Goal: Task Accomplishment & Management: Manage account settings

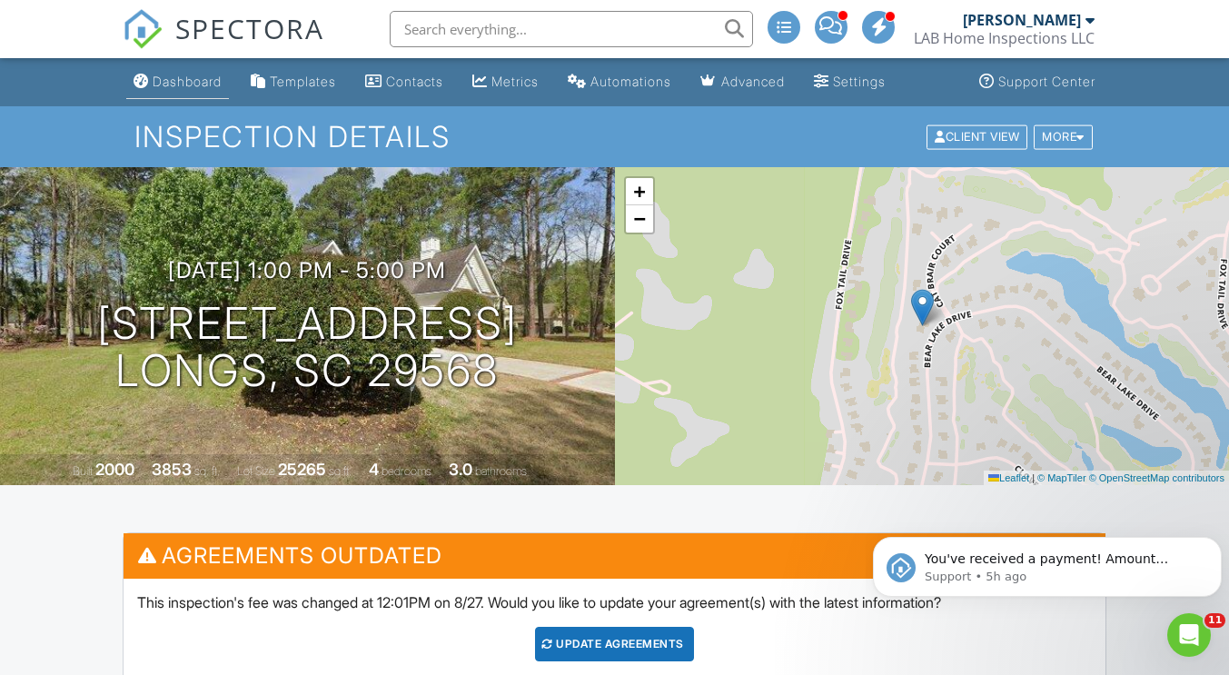
click at [195, 81] on div "Dashboard" at bounding box center [187, 81] width 69 height 15
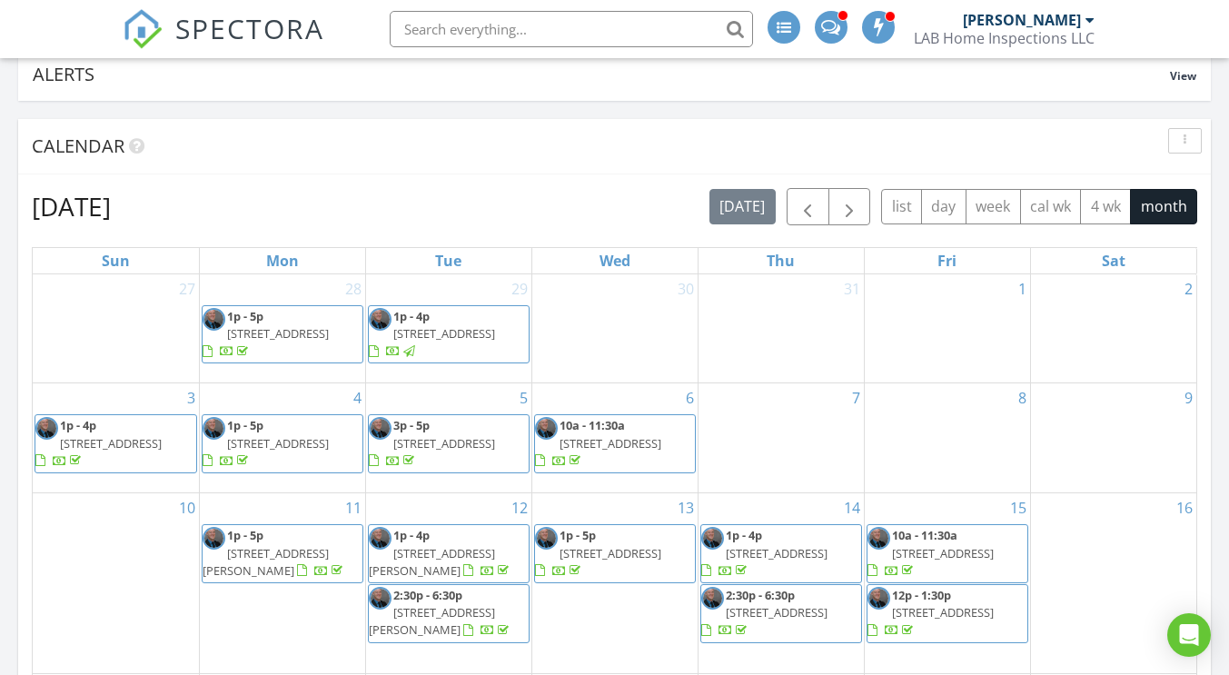
scroll to position [454, 0]
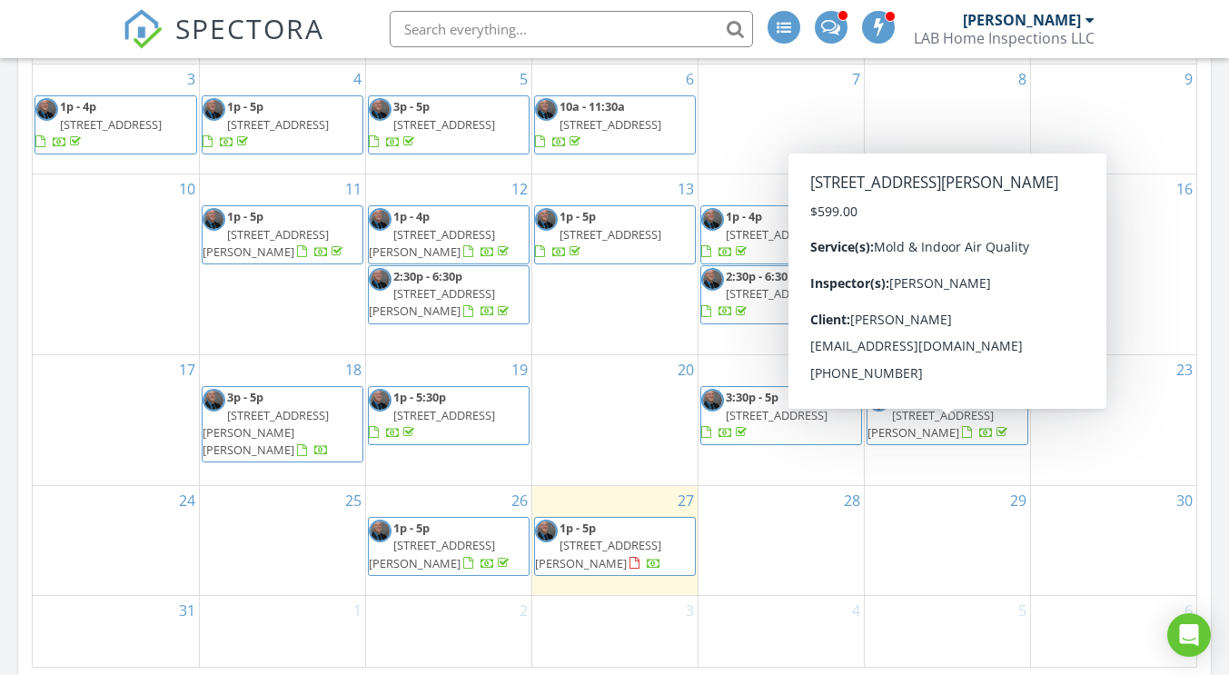
click at [962, 432] on span "1164 Baker Crk Lp, Myrtle Beach 29579" at bounding box center [930, 424] width 126 height 34
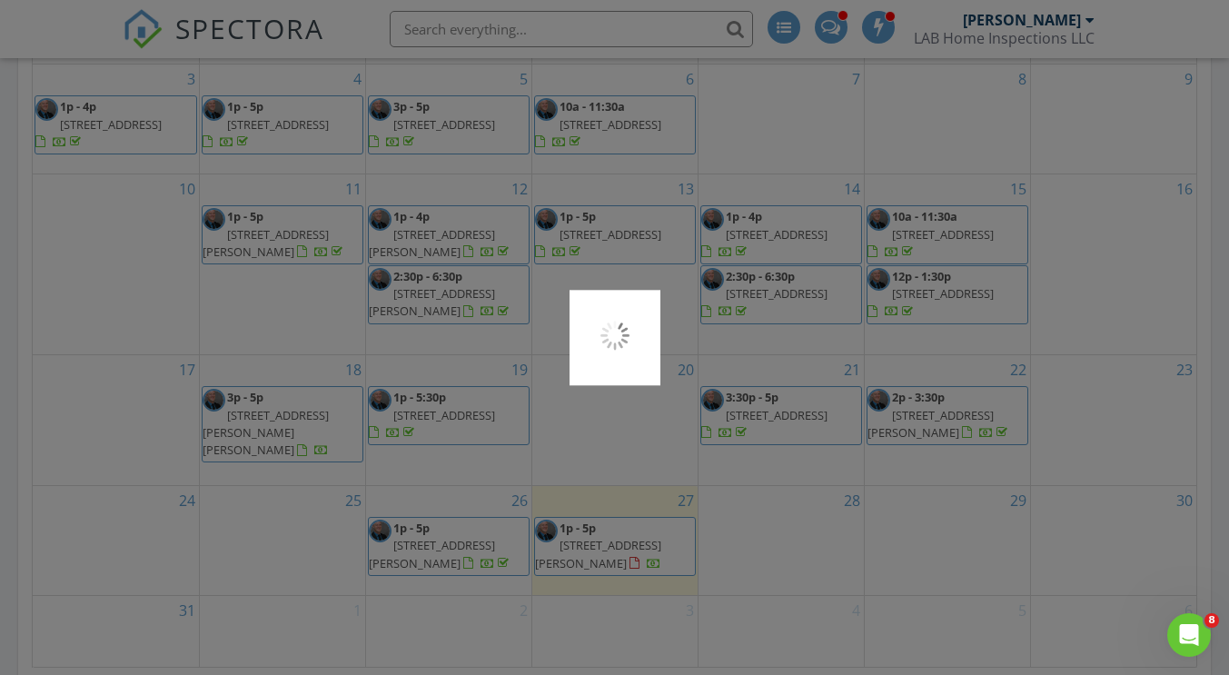
scroll to position [0, 0]
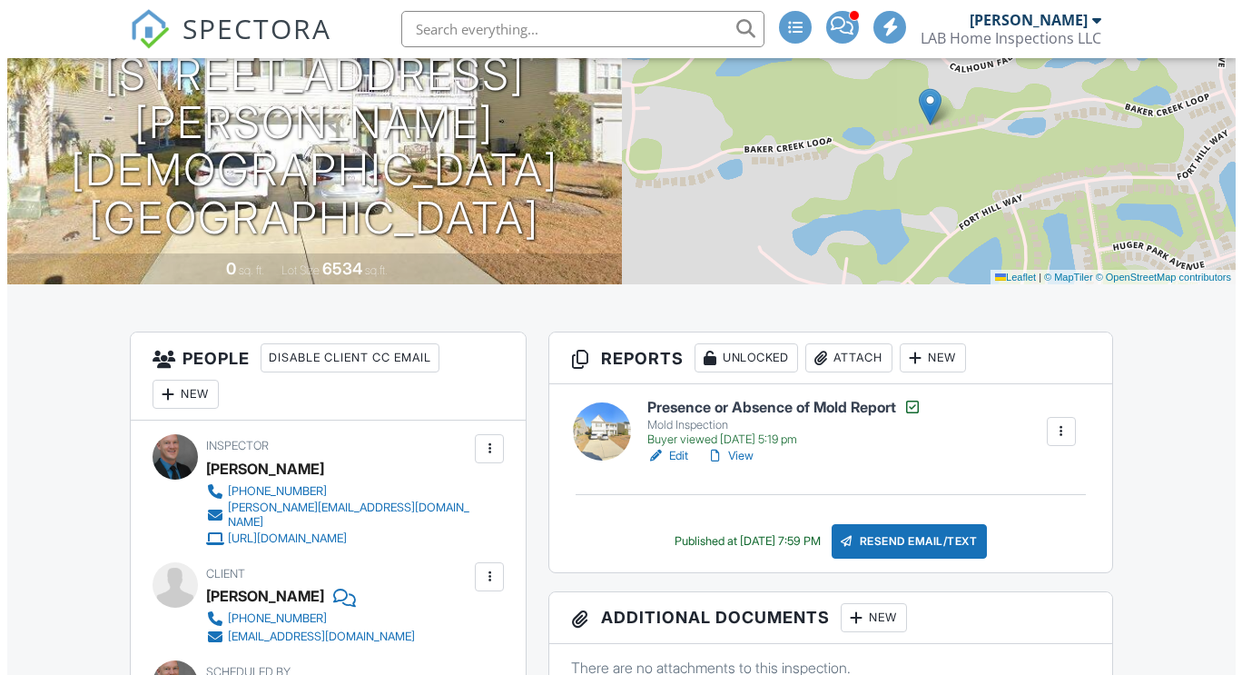
scroll to position [272, 0]
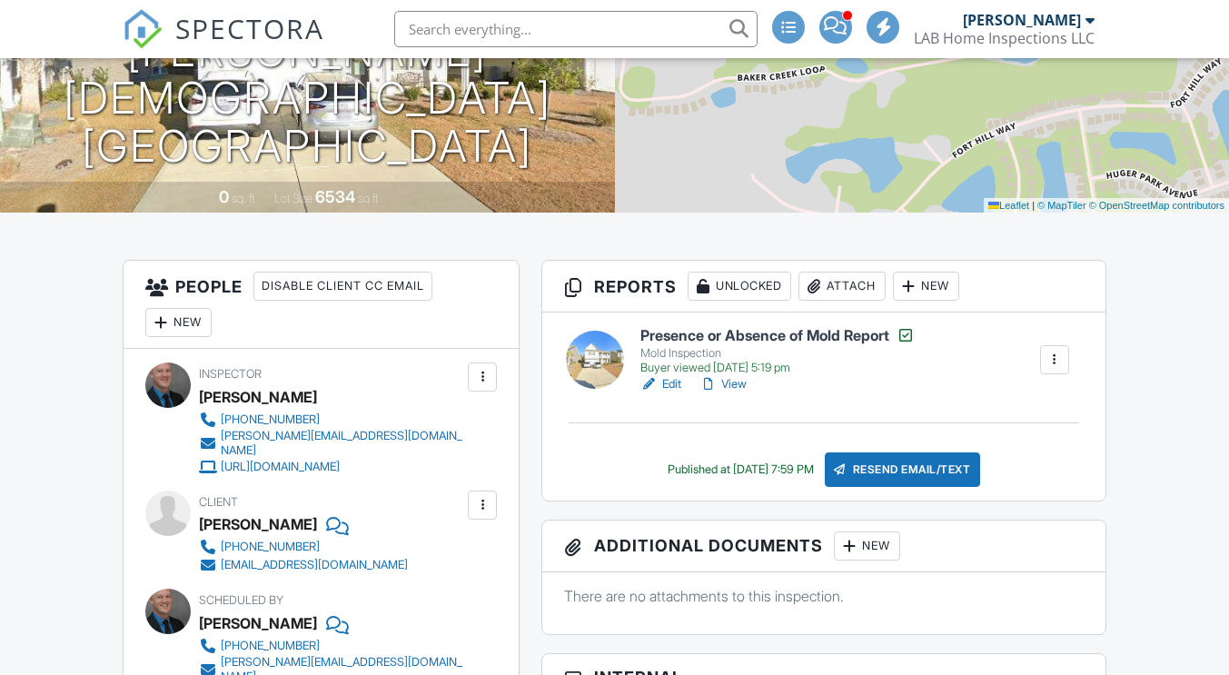
click at [838, 292] on div "Attach" at bounding box center [841, 286] width 87 height 29
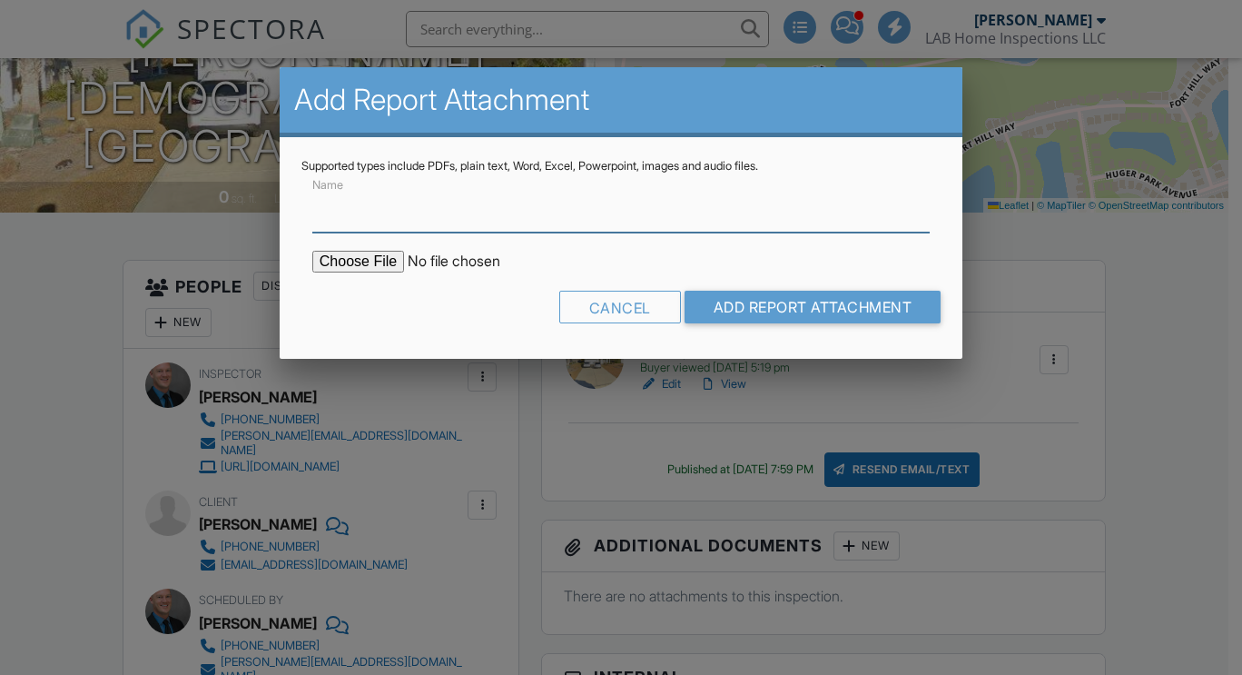
click at [401, 220] on input "Name" at bounding box center [621, 210] width 618 height 45
type input "Mold Analysis"
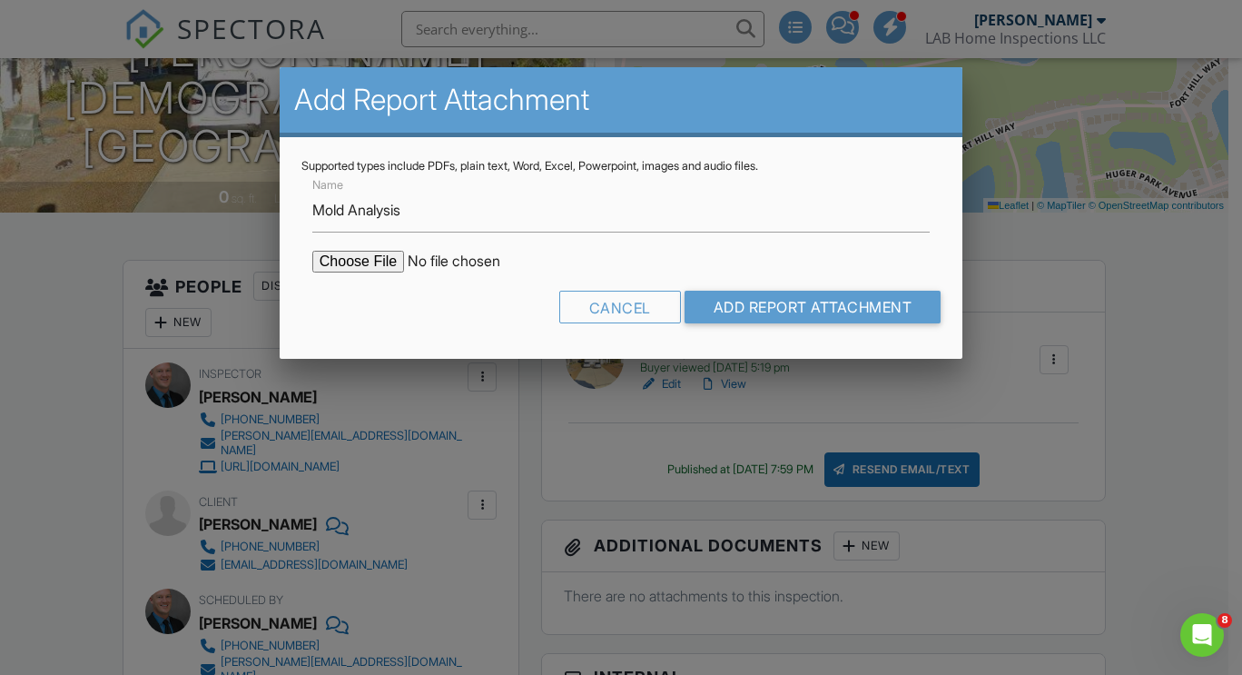
click at [362, 262] on input "file" at bounding box center [466, 262] width 309 height 22
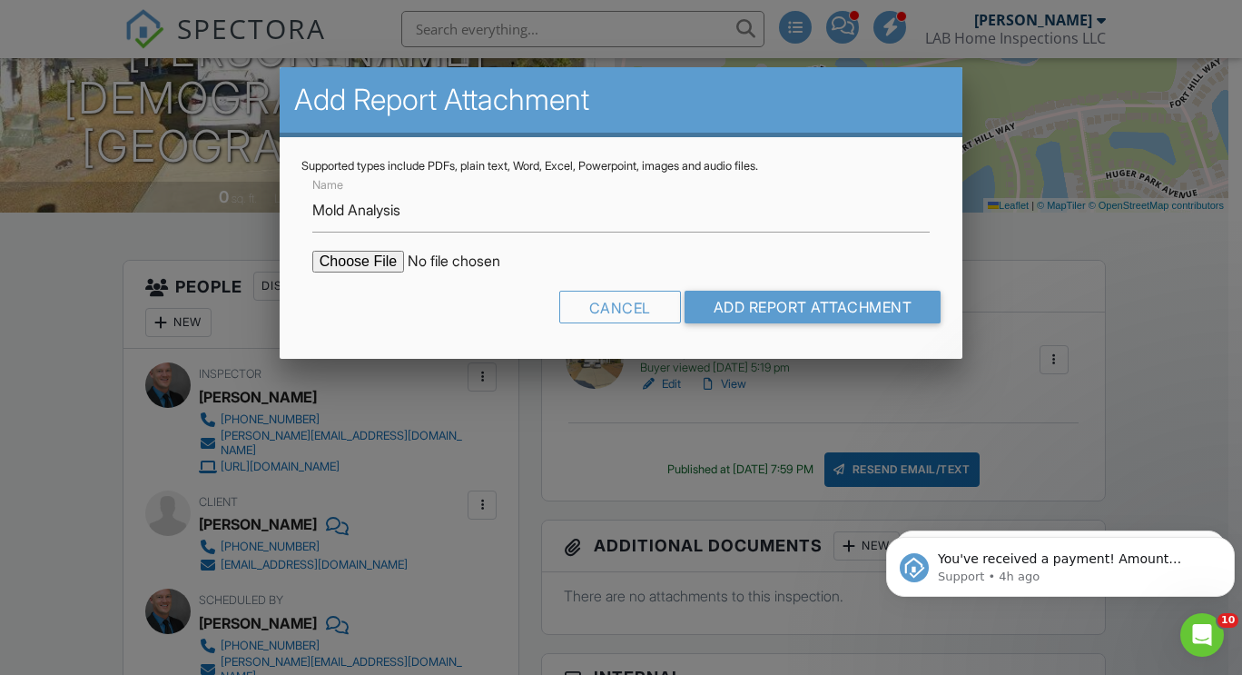
type input "C:\fakepath\LABHOME-1880930- Mold Analysis.pdf"
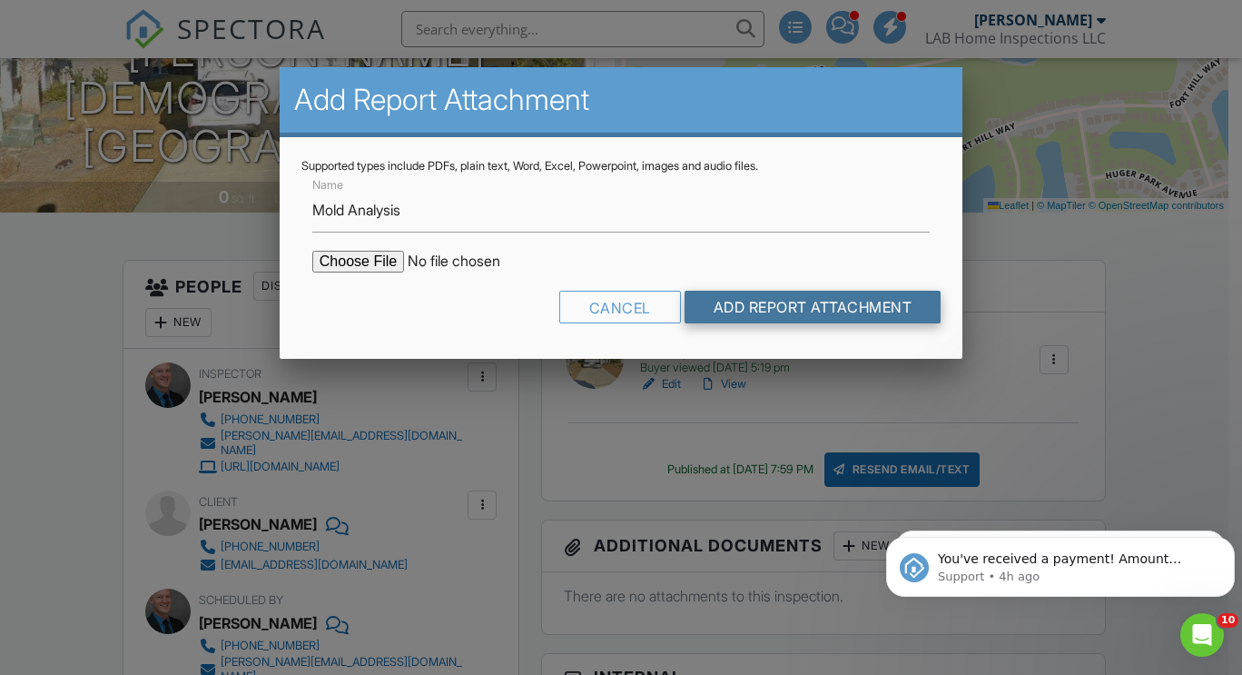
click at [802, 306] on input "Add Report Attachment" at bounding box center [813, 307] width 257 height 33
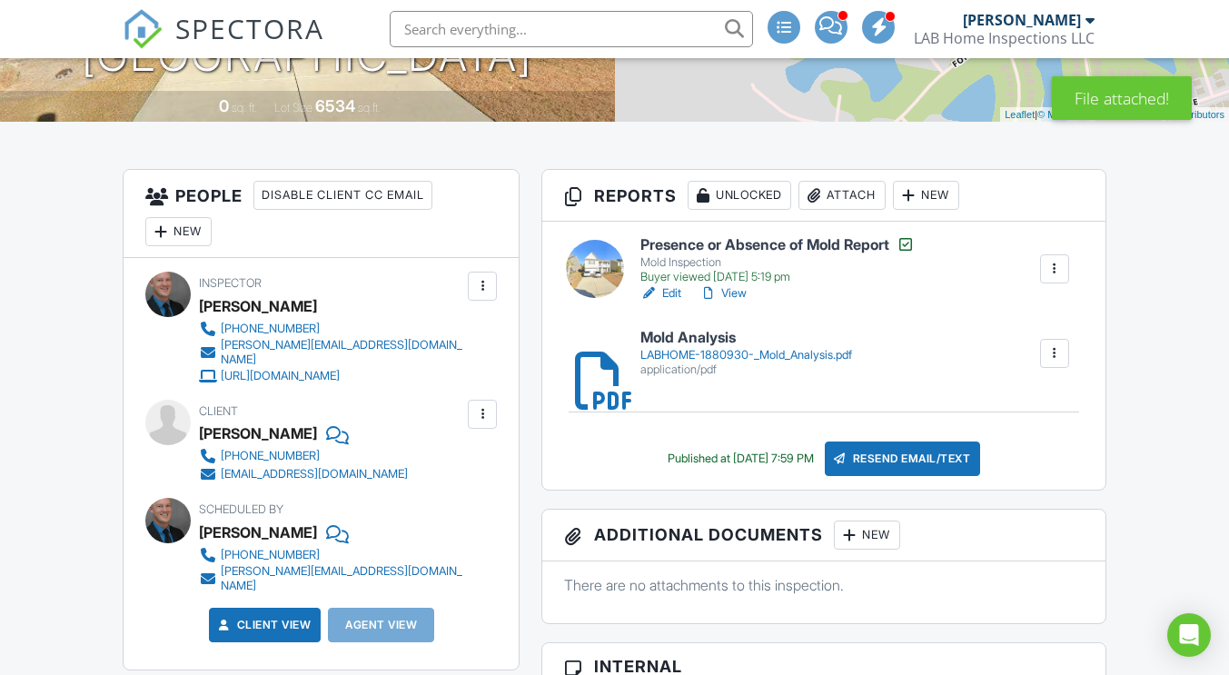
click at [725, 351] on div "LABHOME-1880930-_Mold_Analysis.pdf" at bounding box center [746, 355] width 212 height 15
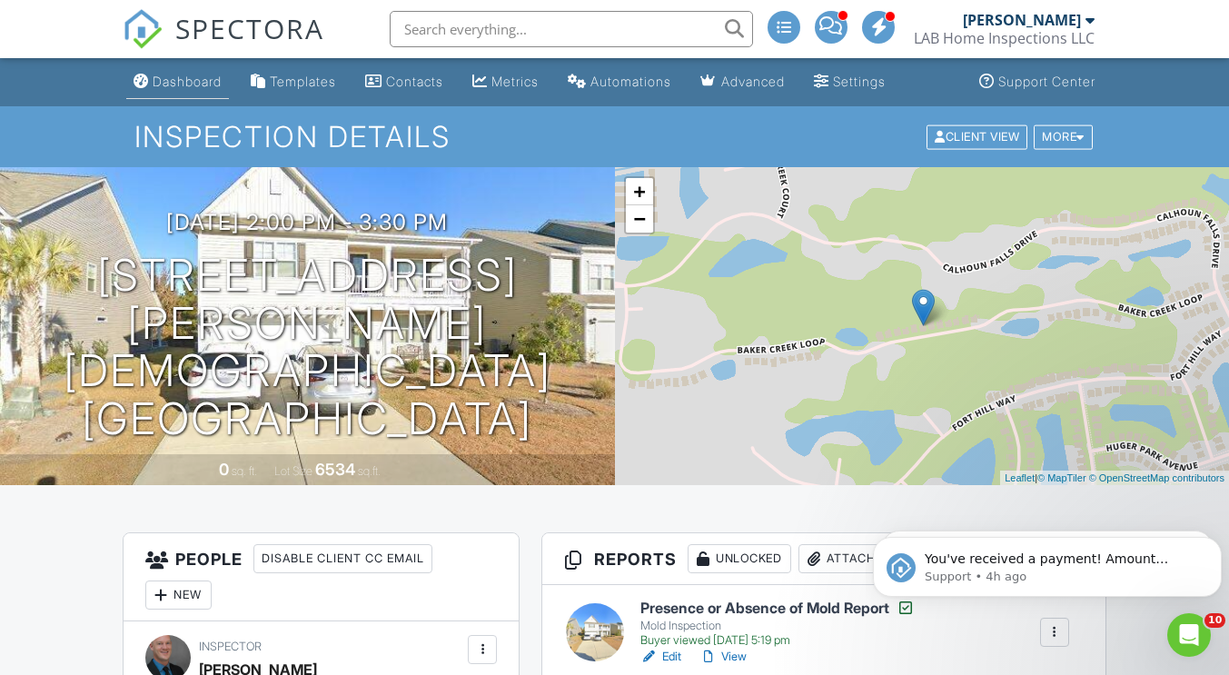
click at [189, 74] on div "Dashboard" at bounding box center [187, 81] width 69 height 15
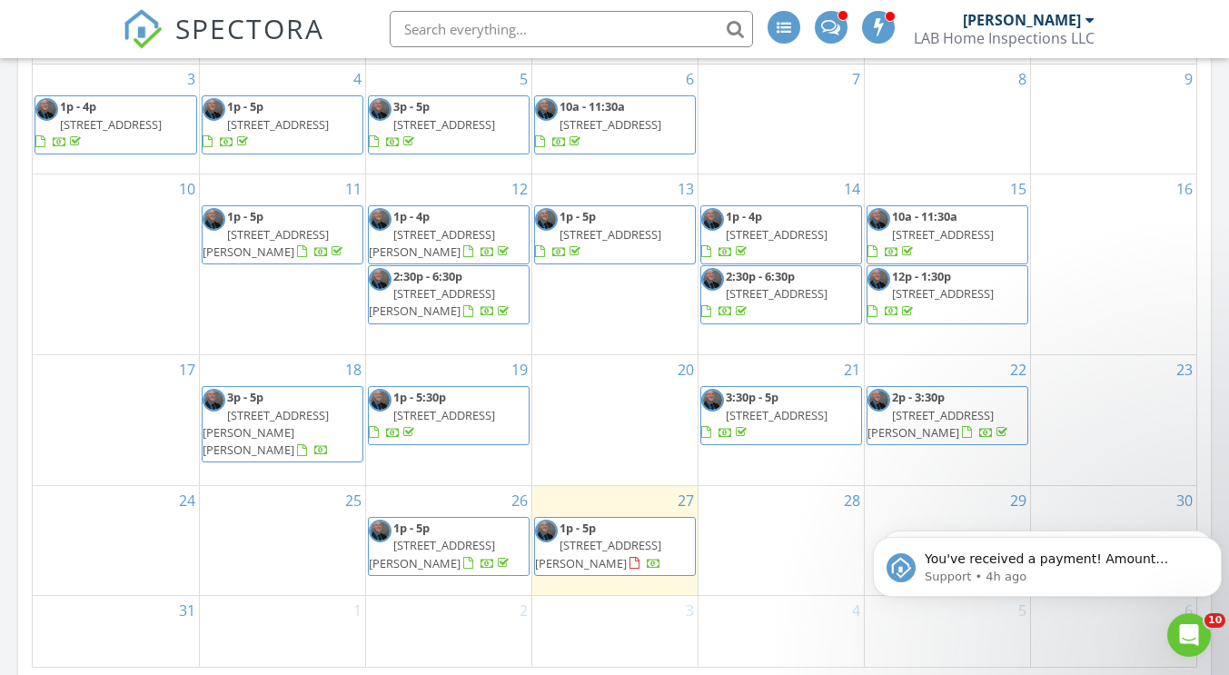
click at [945, 440] on span "[STREET_ADDRESS][PERSON_NAME]" at bounding box center [930, 424] width 126 height 34
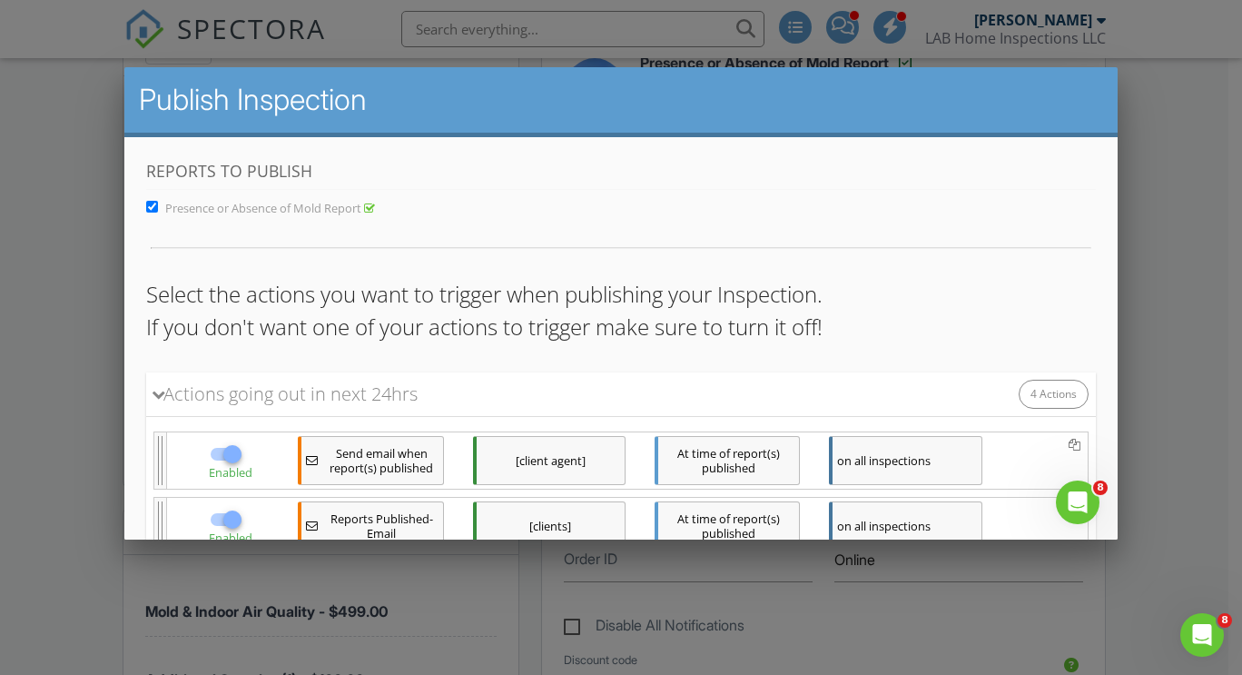
scroll to position [264, 0]
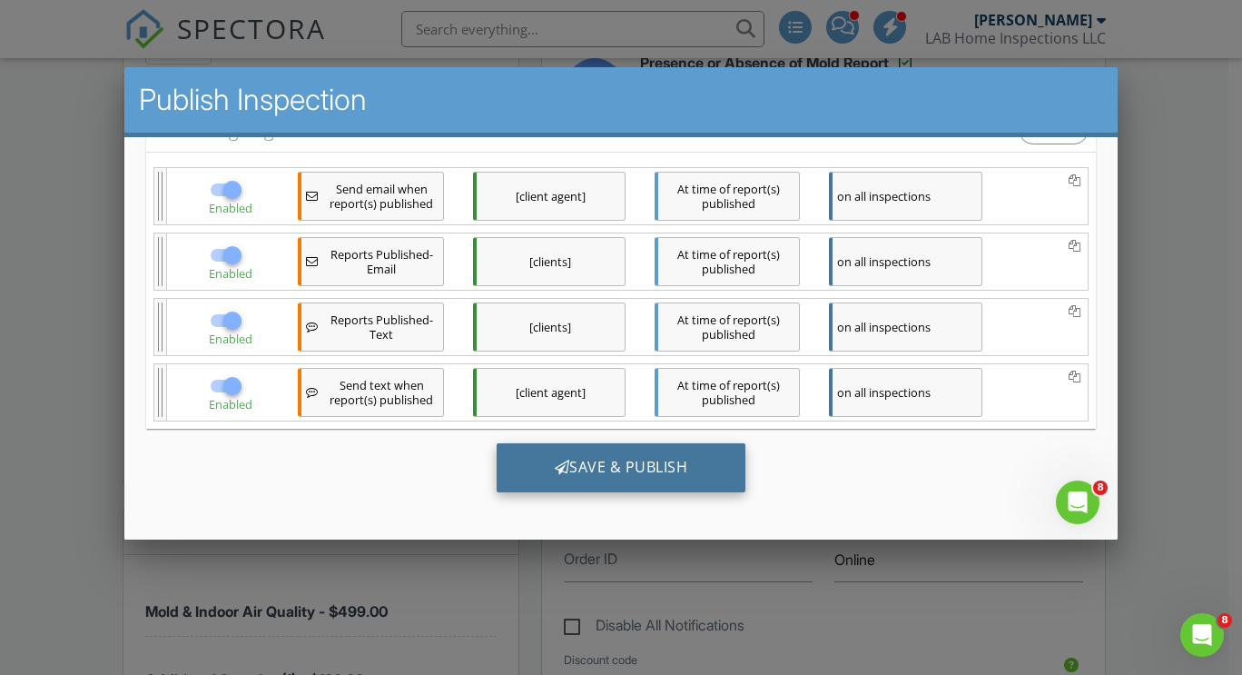
click at [593, 473] on div "Save & Publish" at bounding box center [621, 467] width 250 height 49
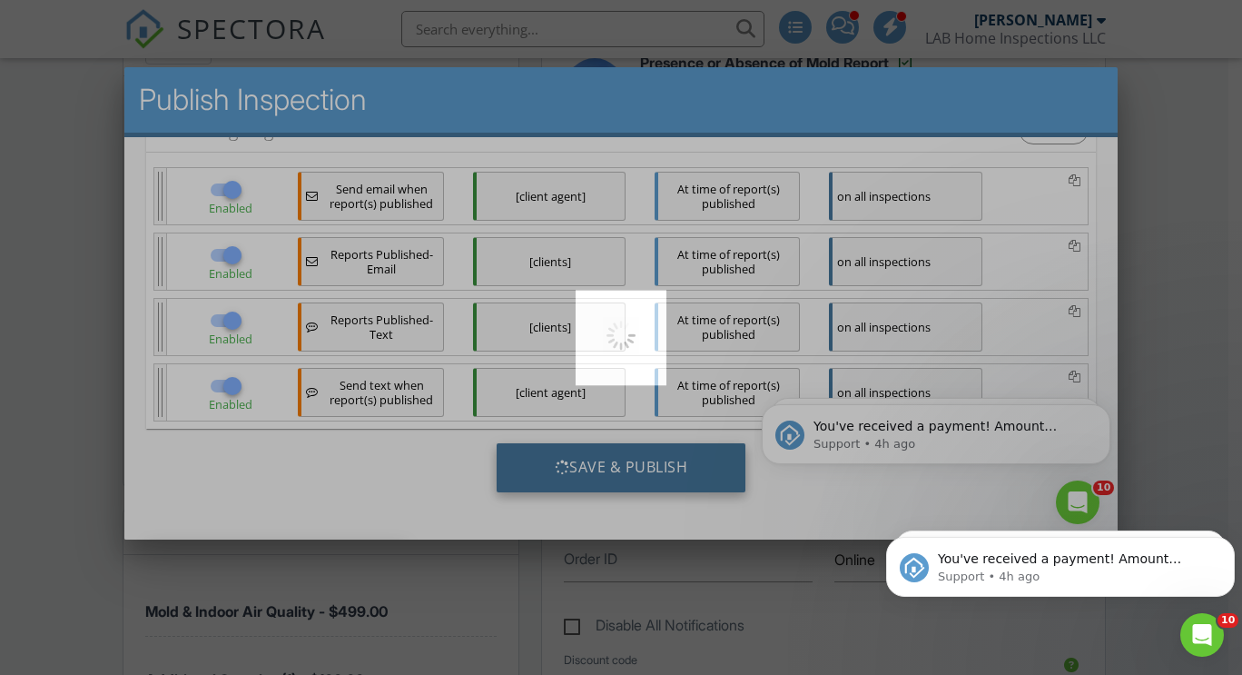
scroll to position [0, 0]
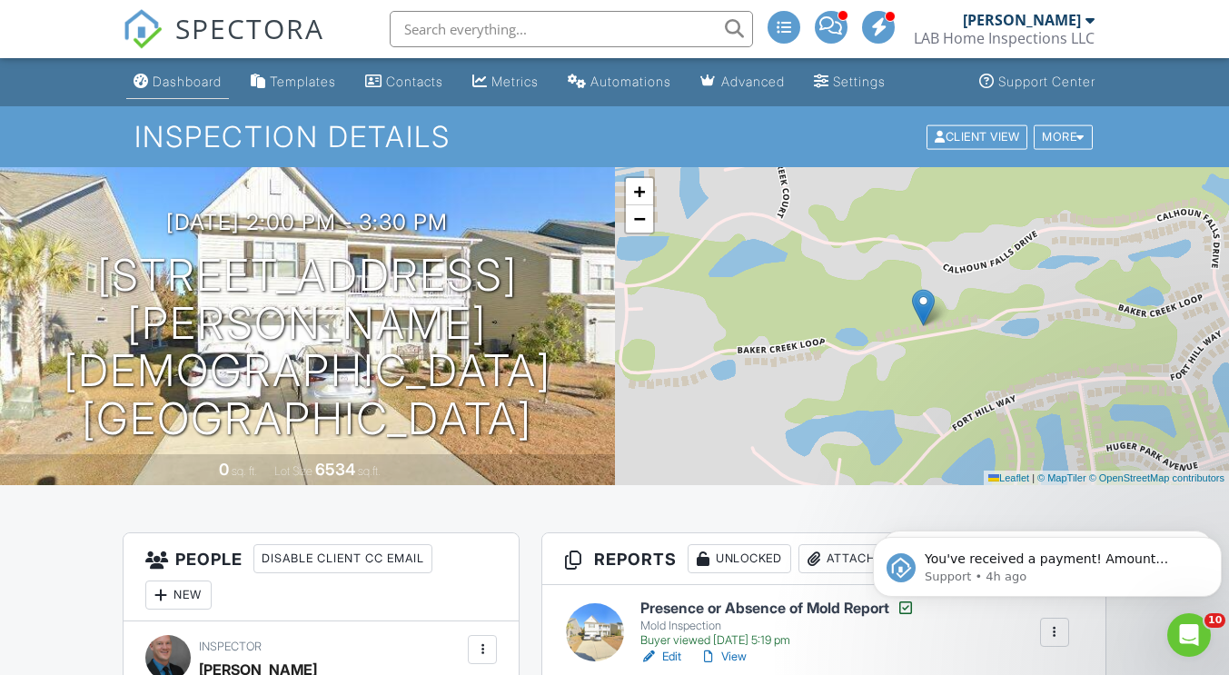
click at [176, 80] on div "Dashboard" at bounding box center [187, 81] width 69 height 15
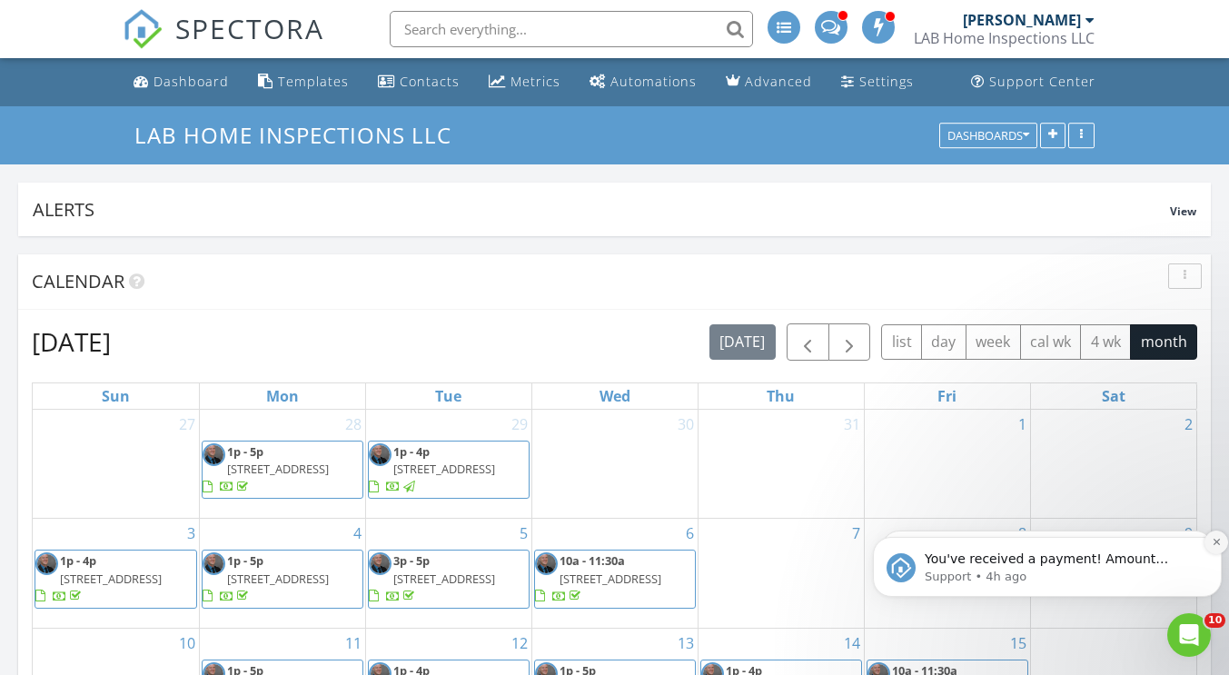
click at [1213, 539] on icon "Dismiss notification" at bounding box center [1215, 542] width 6 height 6
click at [1213, 539] on icon "Dismiss notification" at bounding box center [1215, 541] width 5 height 5
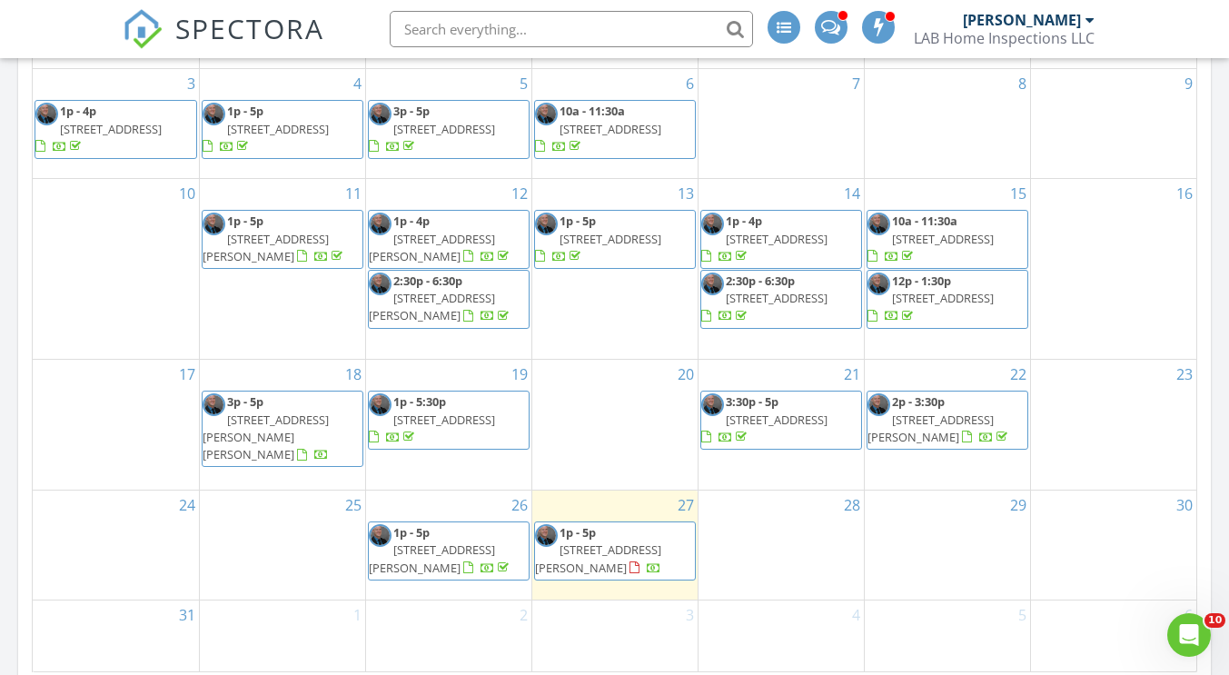
scroll to position [454, 0]
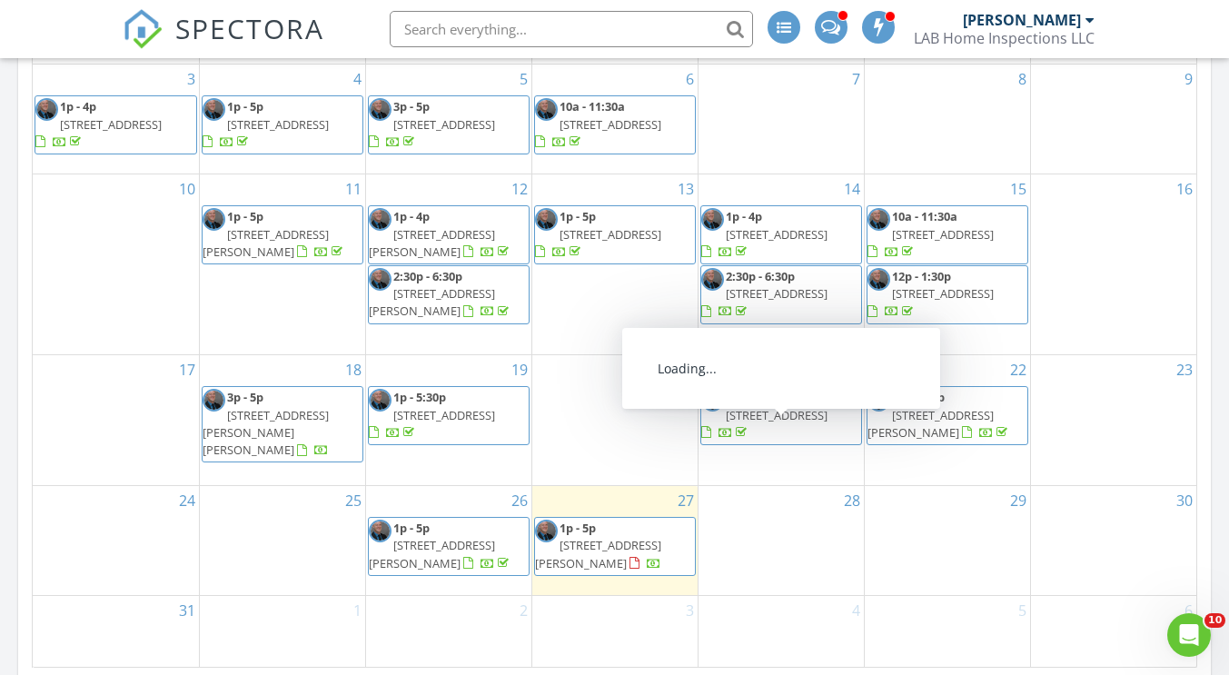
click at [755, 423] on span "4606 Moonbeam Ct, Myrtle Beach 29579" at bounding box center [777, 415] width 102 height 16
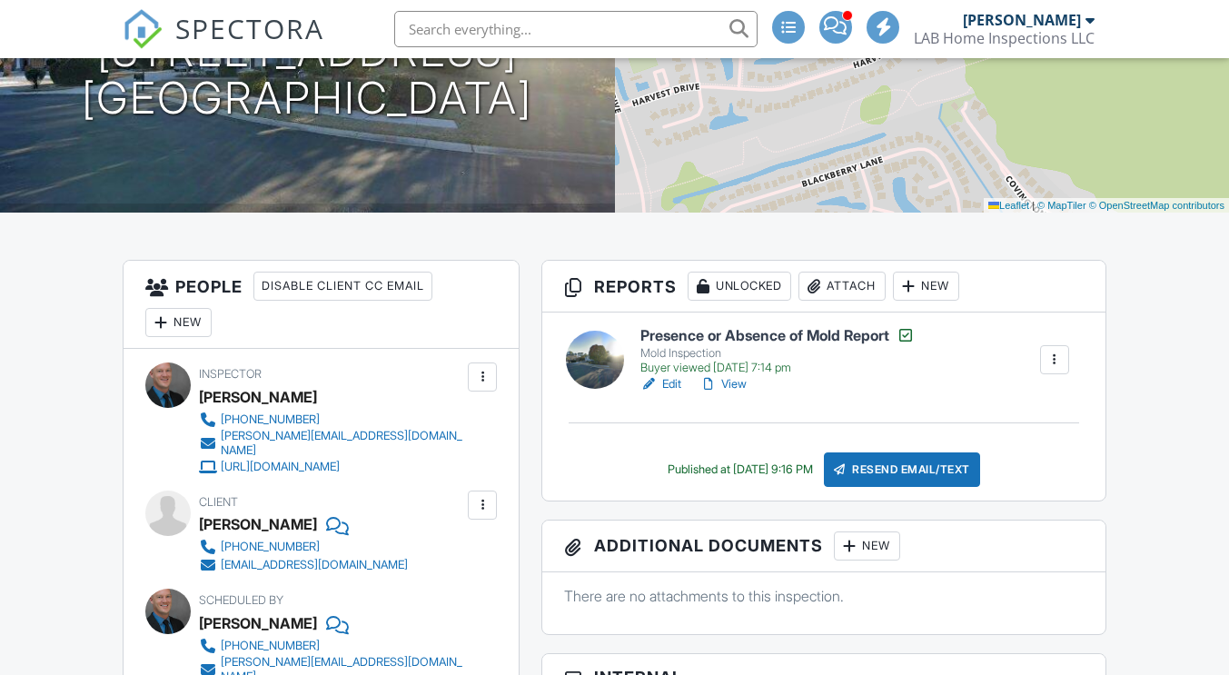
click at [836, 292] on div "Attach" at bounding box center [841, 286] width 87 height 29
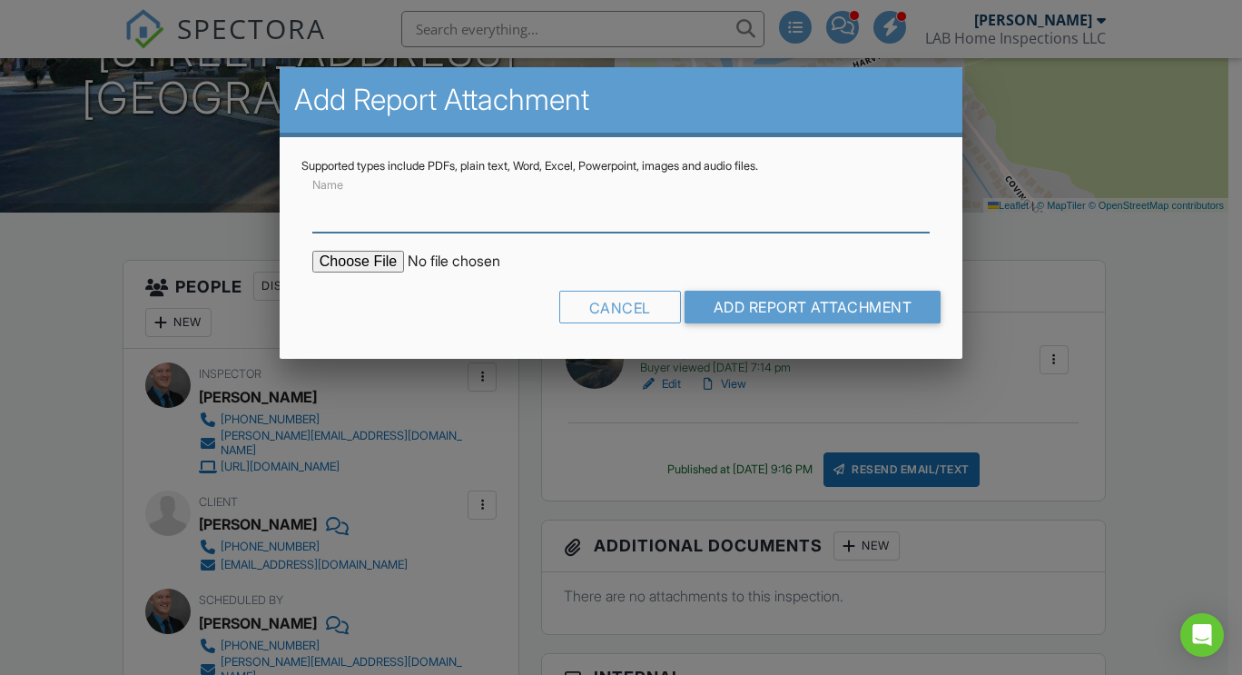
click at [364, 215] on input "Name" at bounding box center [621, 210] width 618 height 45
type input "Mold Analysis"
click at [356, 260] on input "file" at bounding box center [466, 262] width 309 height 22
type input "C:\fakepath\LABHOME-1881018- Mold Analysis.pdf"
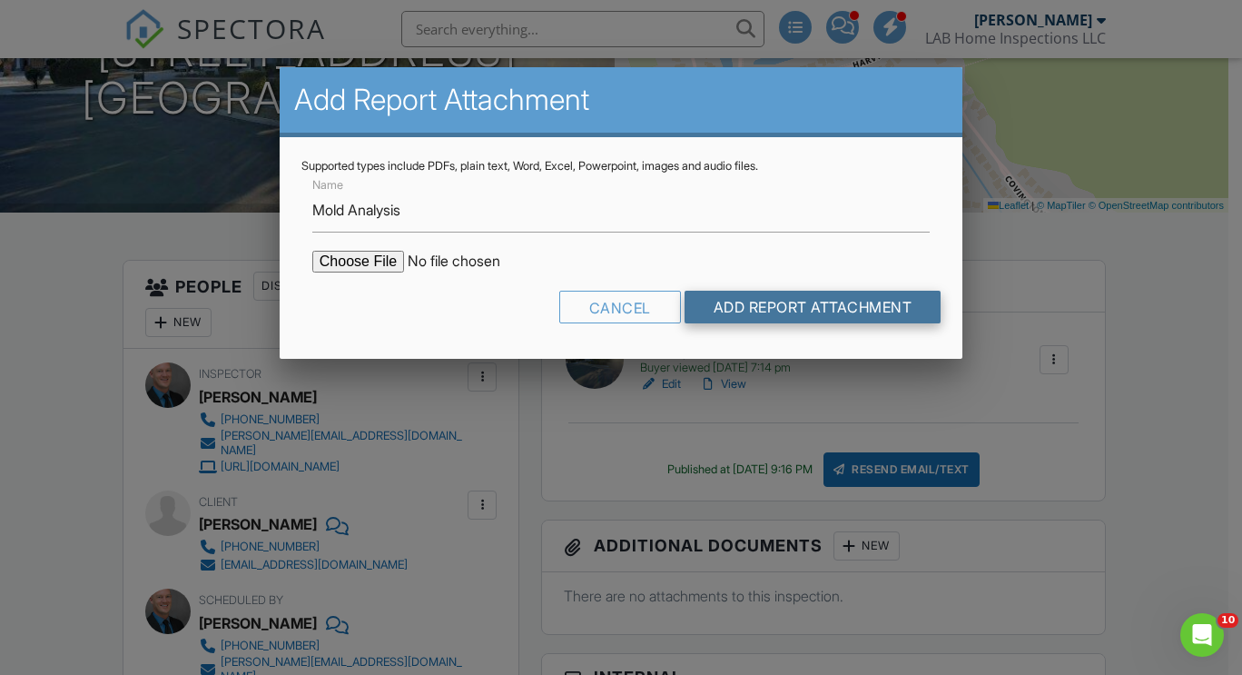
click at [794, 306] on input "Add Report Attachment" at bounding box center [813, 307] width 257 height 33
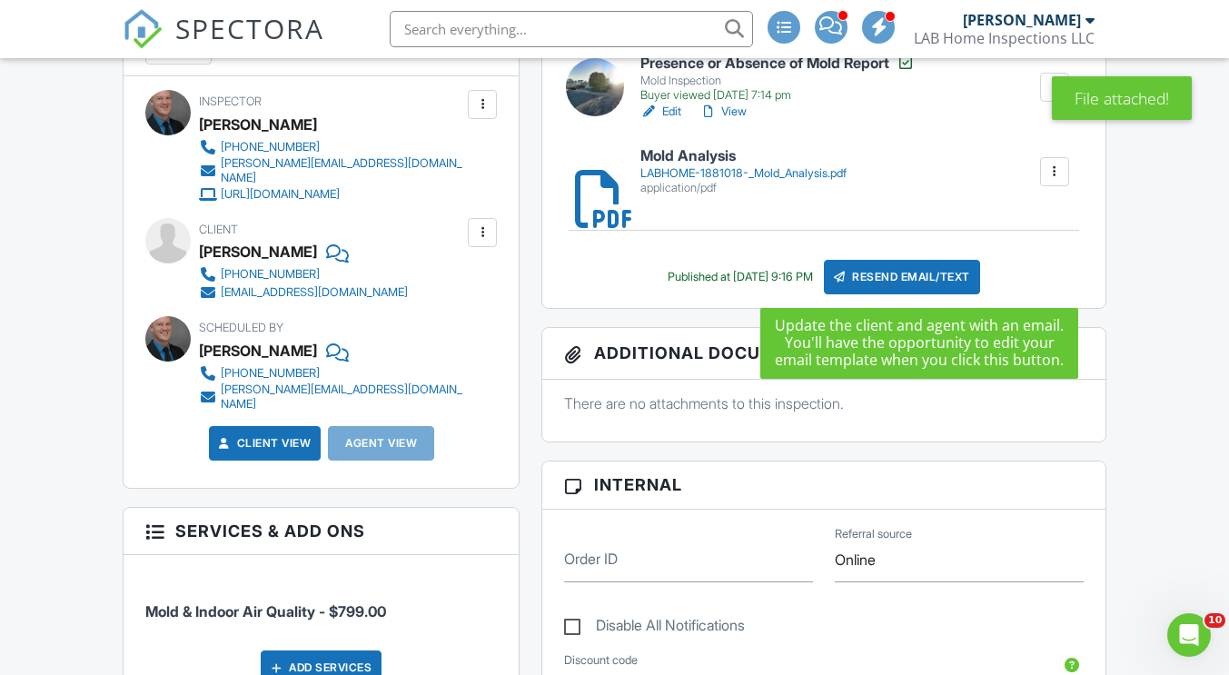
click at [922, 276] on div "Resend Email/Text" at bounding box center [902, 277] width 156 height 35
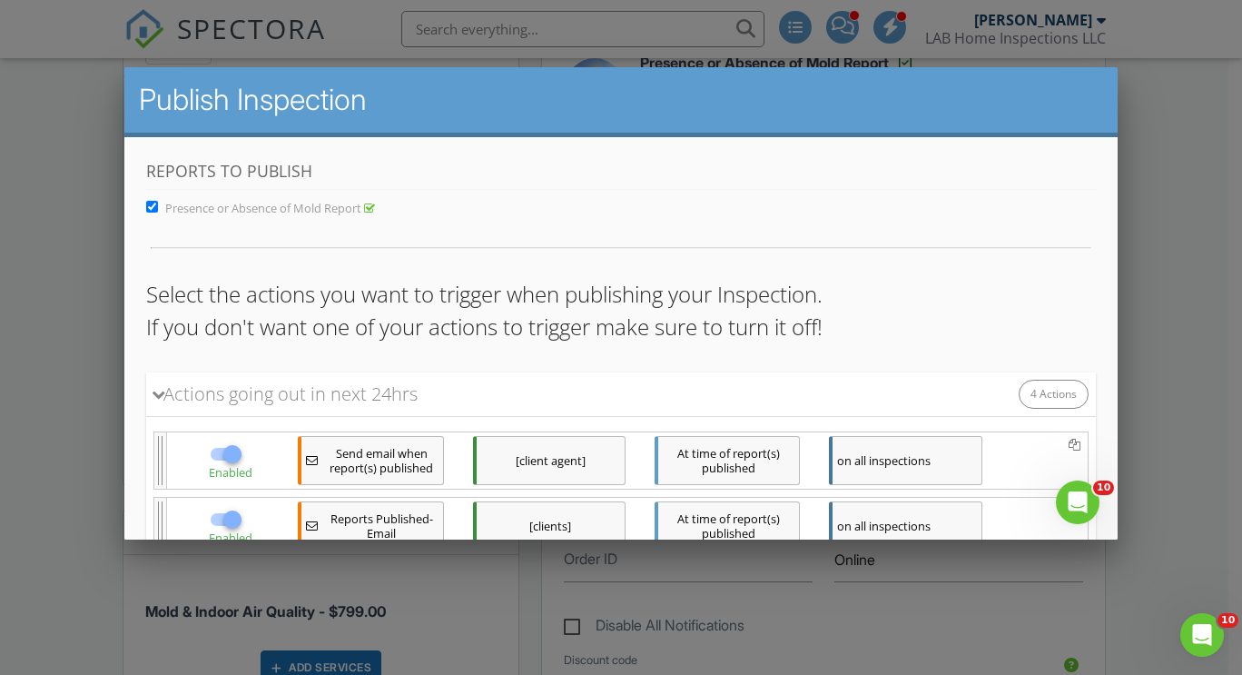
scroll to position [264, 0]
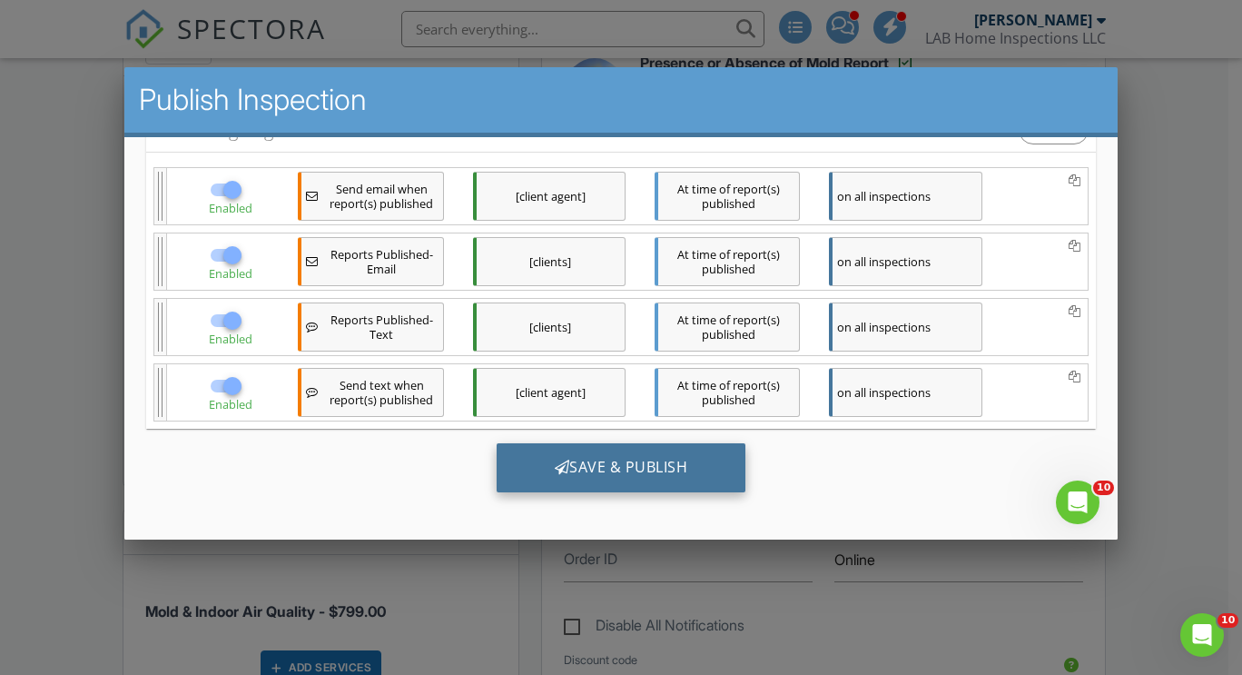
click at [603, 471] on div "Save & Publish" at bounding box center [621, 467] width 250 height 49
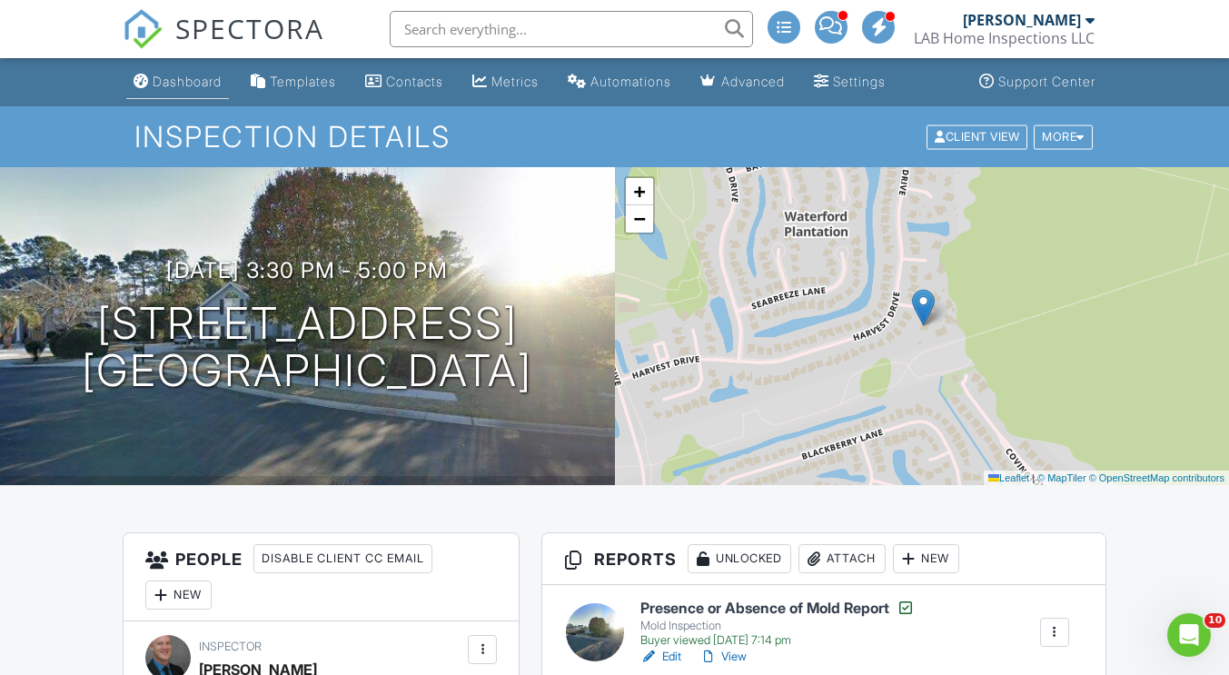
click at [190, 79] on div "Dashboard" at bounding box center [187, 81] width 69 height 15
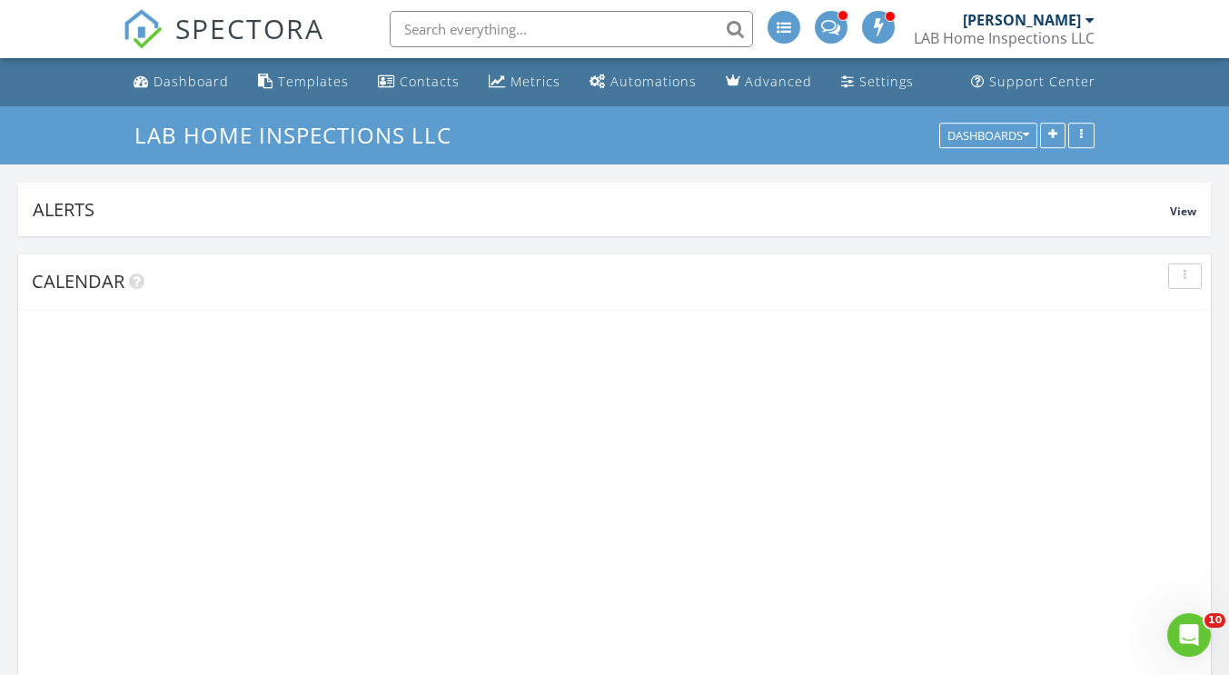
scroll to position [391, 385]
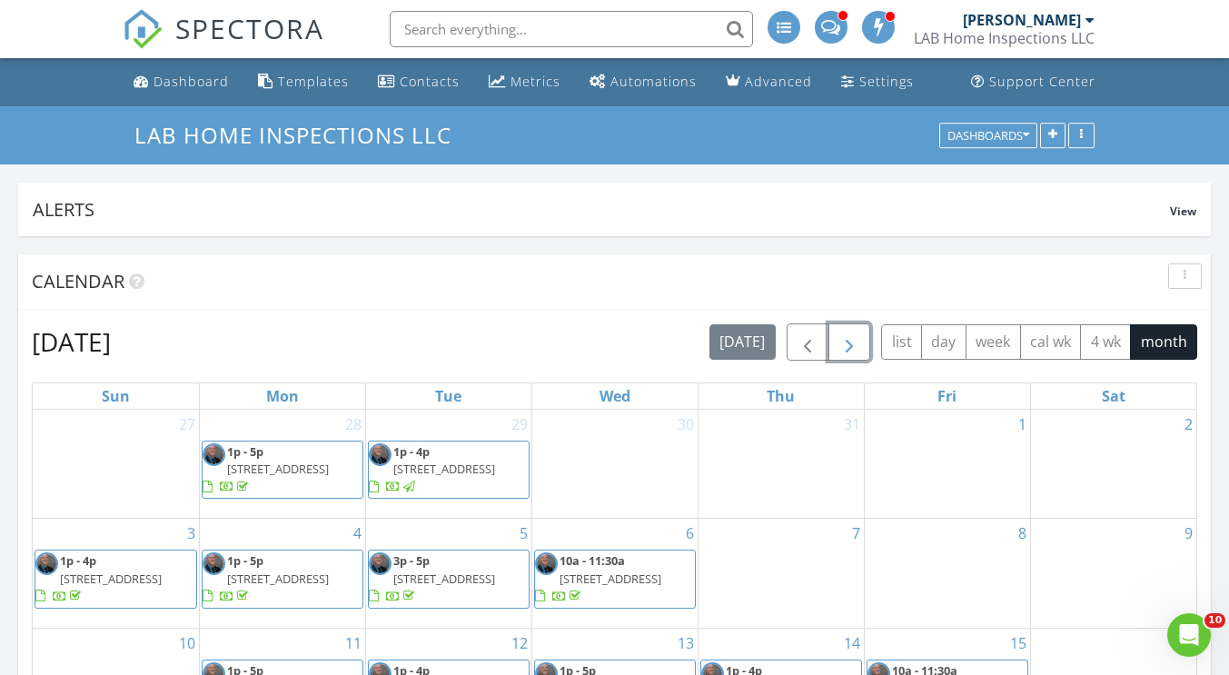
click at [847, 344] on span "button" at bounding box center [849, 342] width 22 height 22
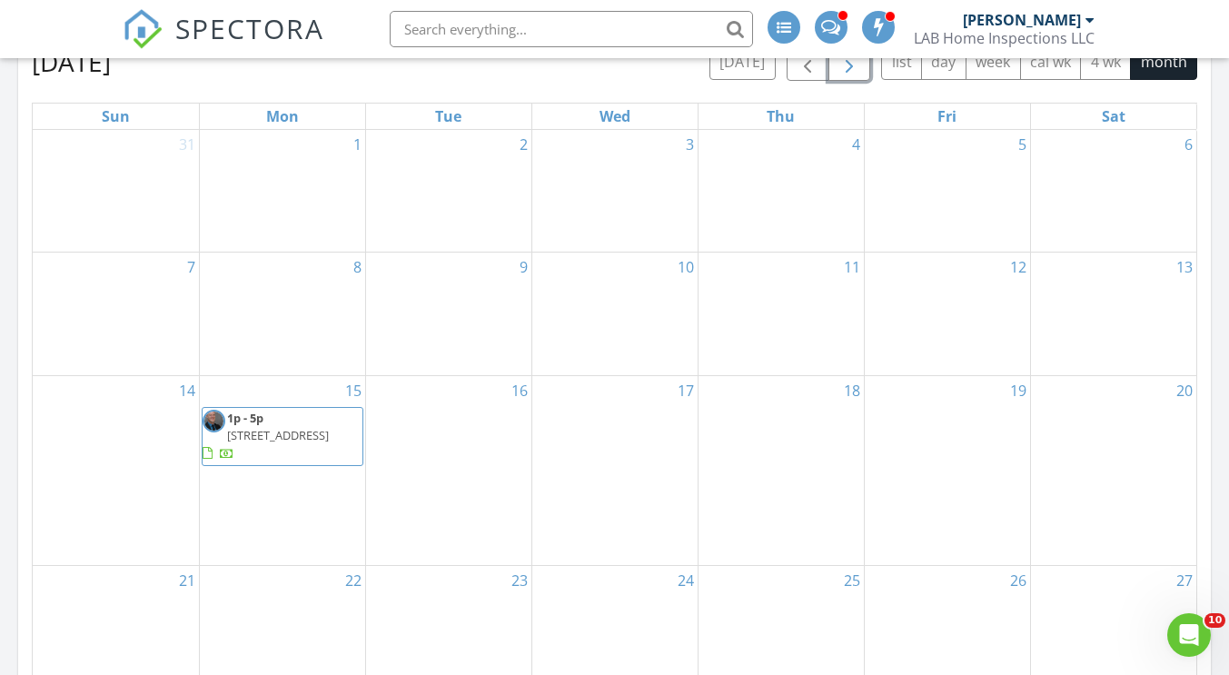
scroll to position [0, 0]
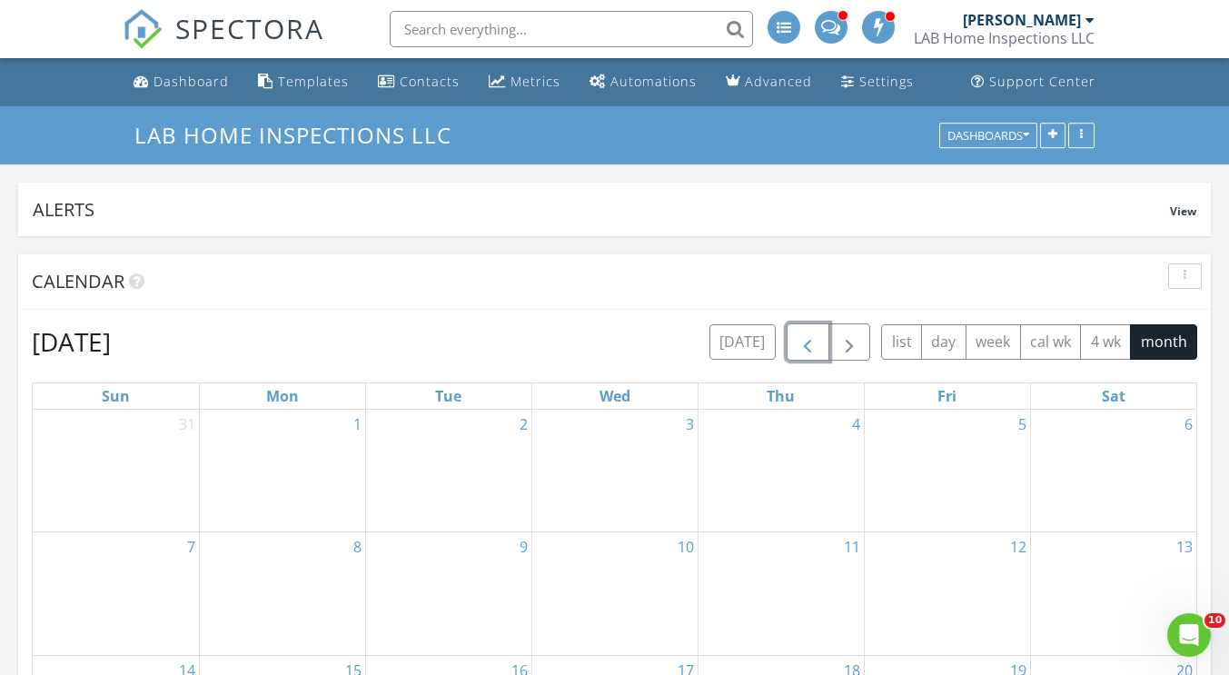
click at [806, 339] on span "button" at bounding box center [807, 342] width 22 height 22
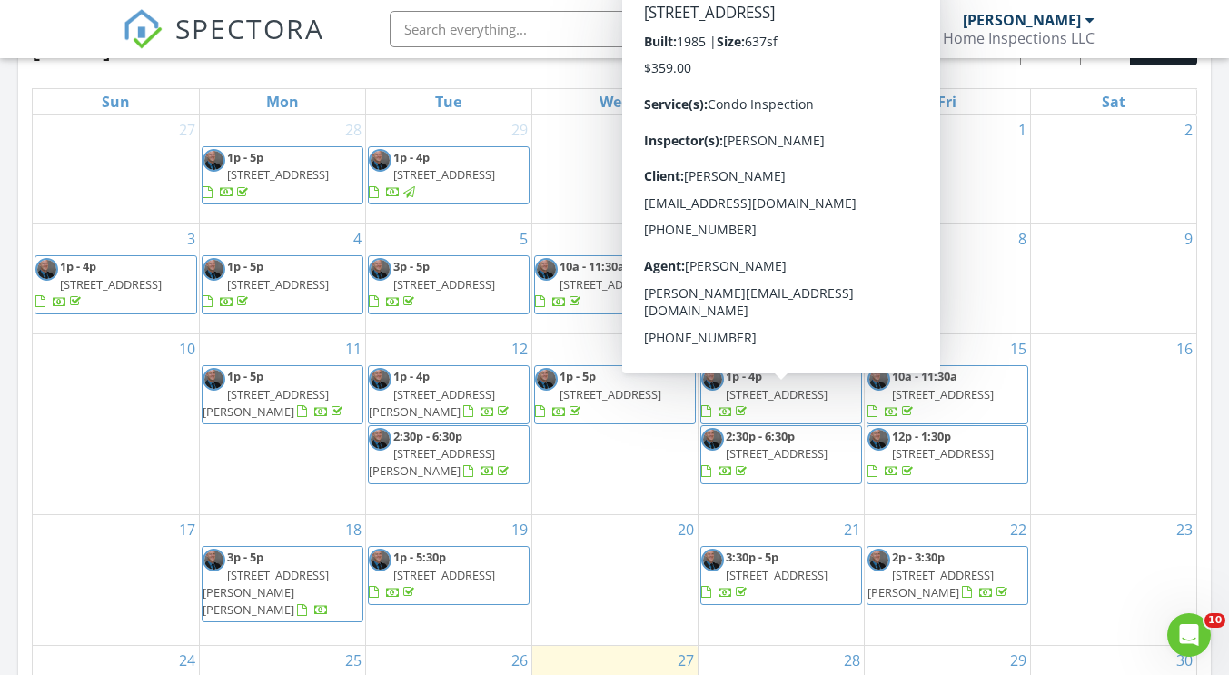
scroll to position [272, 0]
